Goal: Transaction & Acquisition: Obtain resource

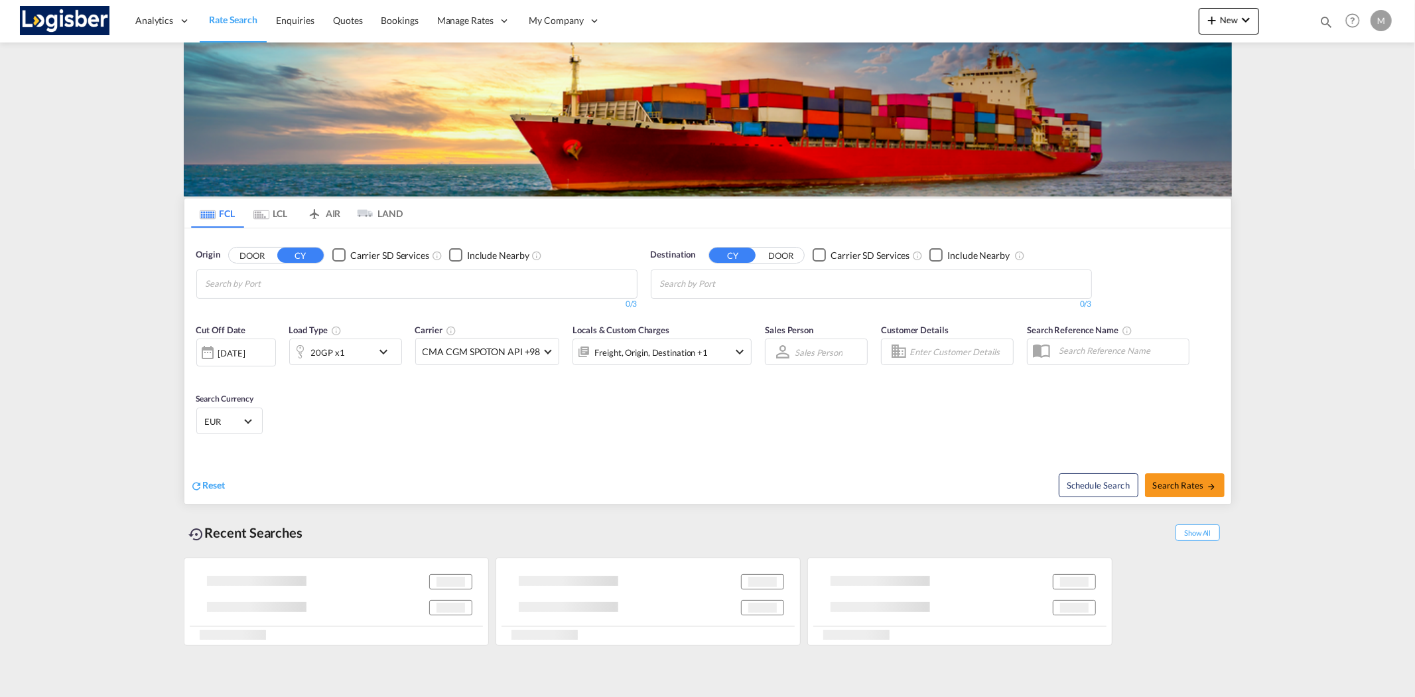
click at [249, 281] on input "Chips input." at bounding box center [269, 283] width 126 height 21
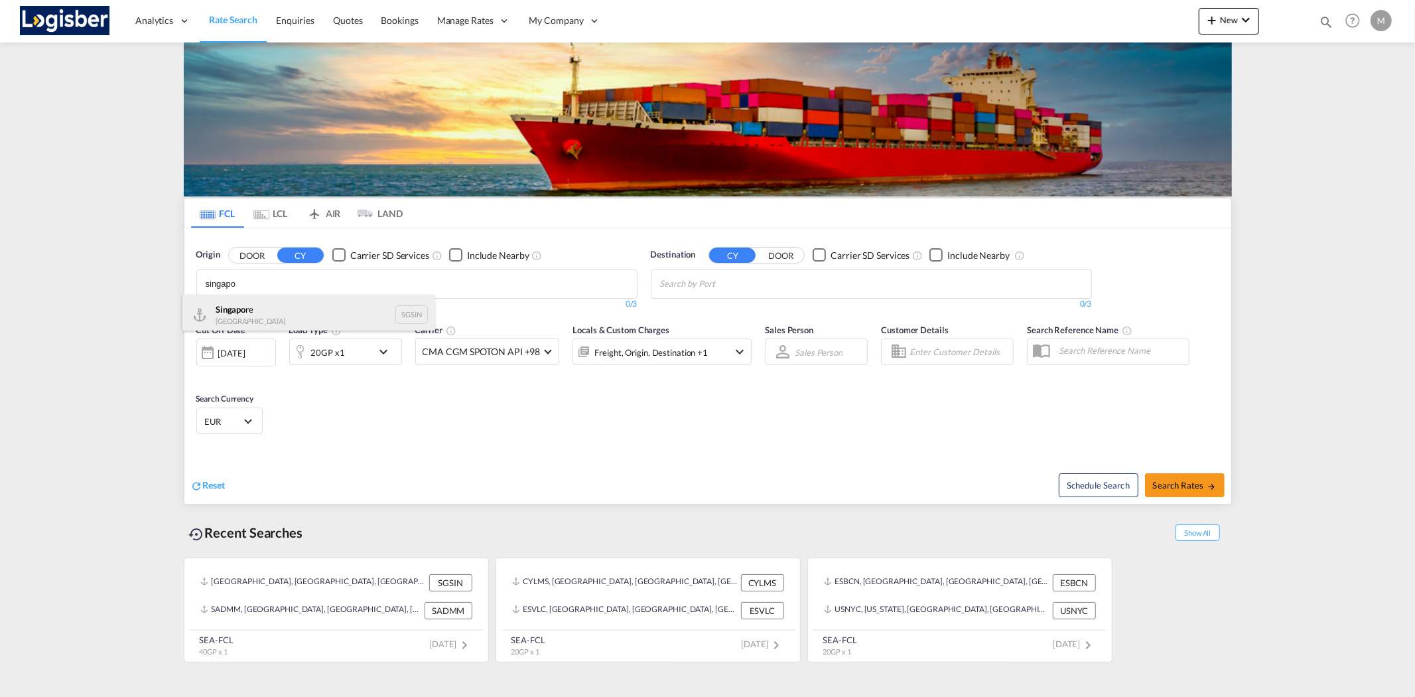
type input "singapo"
click at [303, 322] on div "Singapo re Singapore SGSIN" at bounding box center [308, 315] width 252 height 40
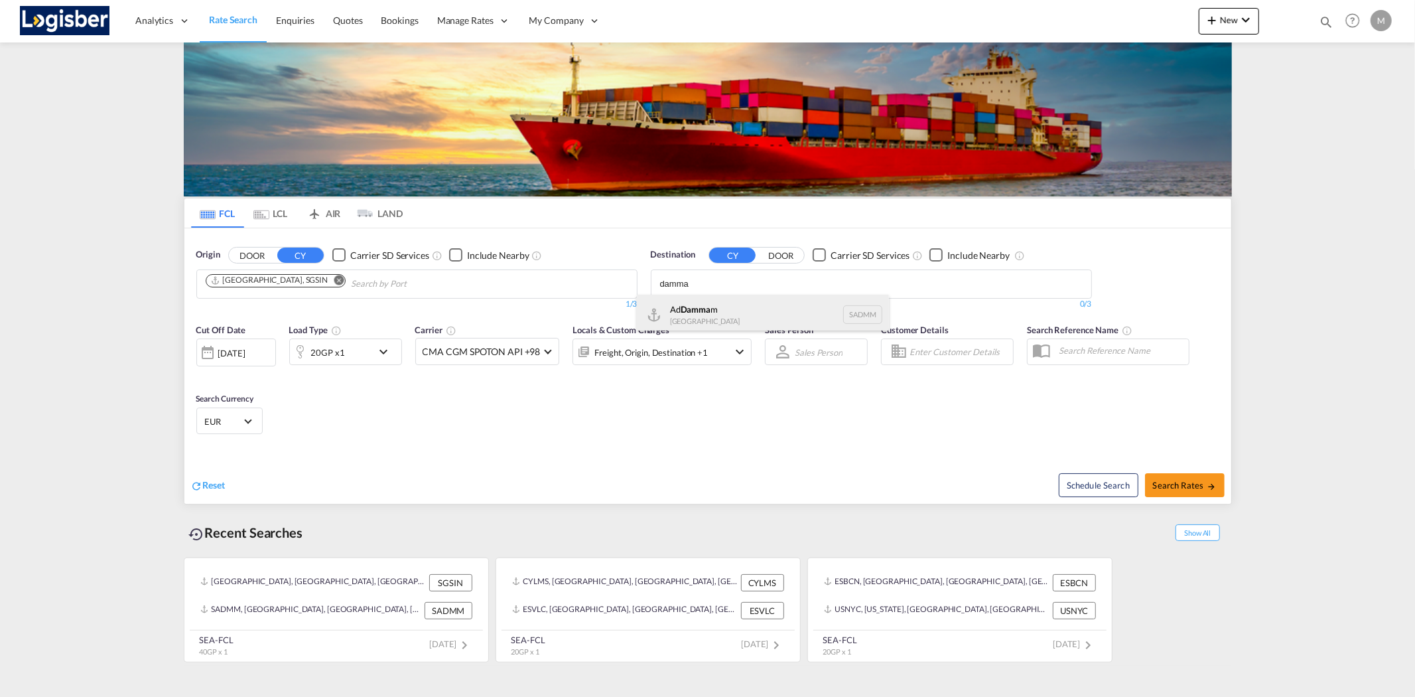
type input "damma"
click at [734, 304] on div "Ad Damma m [GEOGRAPHIC_DATA] [GEOGRAPHIC_DATA]" at bounding box center [763, 315] width 252 height 40
click at [376, 352] on md-icon "icon-chevron-down" at bounding box center [386, 352] width 23 height 16
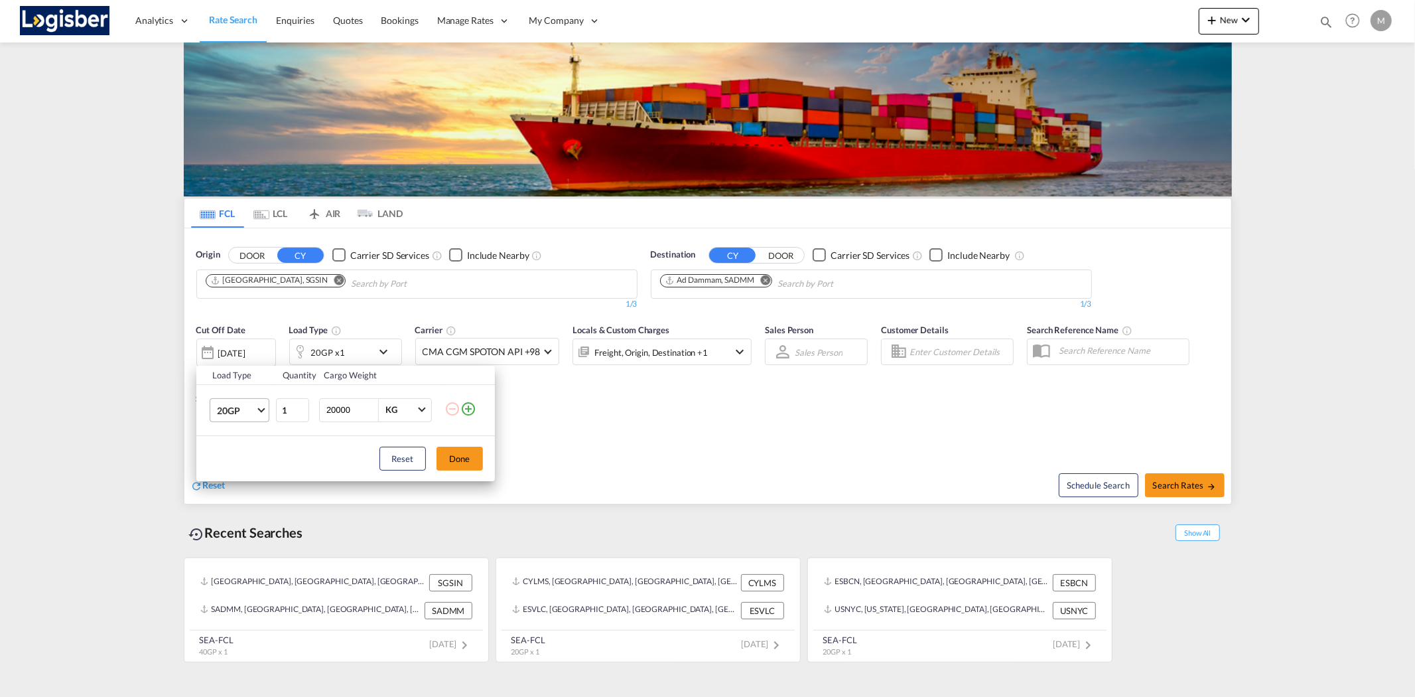
click at [253, 410] on span "20GP" at bounding box center [236, 410] width 38 height 13
click at [241, 470] on md-option "40HC" at bounding box center [251, 474] width 90 height 32
click at [467, 454] on button "Done" at bounding box center [460, 458] width 46 height 24
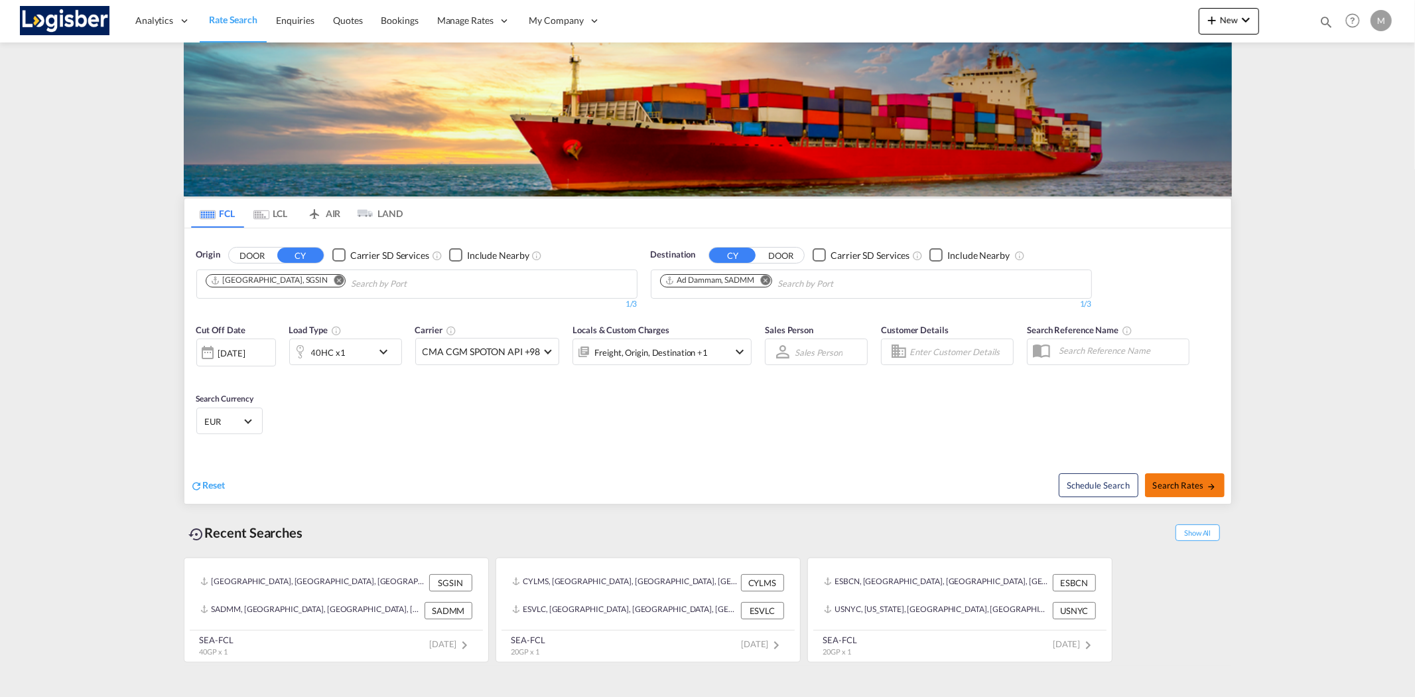
click at [1172, 480] on span "Search Rates" at bounding box center [1185, 485] width 64 height 11
type input "SGSIN to SADMM / [DATE]"
